Goal: Transaction & Acquisition: Purchase product/service

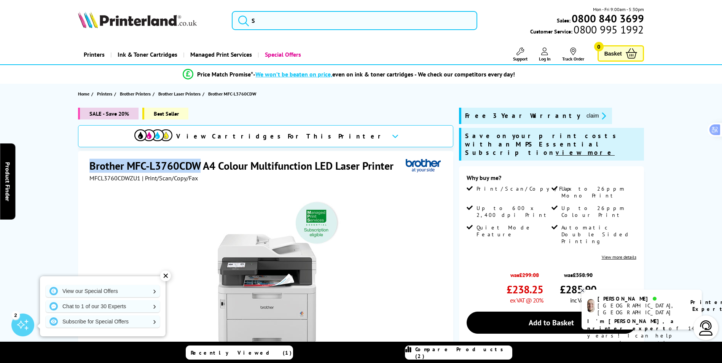
click at [200, 161] on div "Brother MFC-L3760CDW A4 Colour Multifunction LED Laser Printer MFCL3760CDWZU1 |…" at bounding box center [265, 315] width 375 height 328
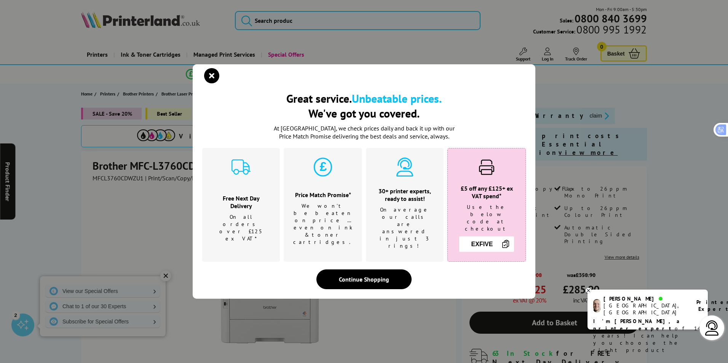
click at [73, 213] on div "Great service. Unbeatable prices. We've got you covered. Great service. Unbeata…" at bounding box center [364, 181] width 728 height 363
click at [217, 81] on icon "close modal" at bounding box center [211, 75] width 15 height 15
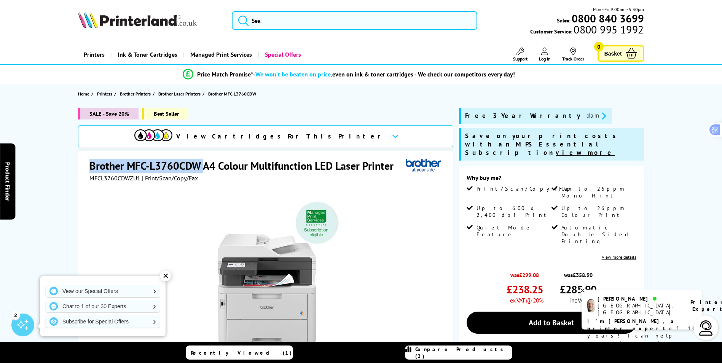
drag, startPoint x: 89, startPoint y: 163, endPoint x: 203, endPoint y: 159, distance: 113.5
click at [203, 159] on h1 "Brother MFC-L3760CDW A4 Colour Multifunction LED Laser Printer" at bounding box center [245, 166] width 312 height 14
